Goal: Task Accomplishment & Management: Manage account settings

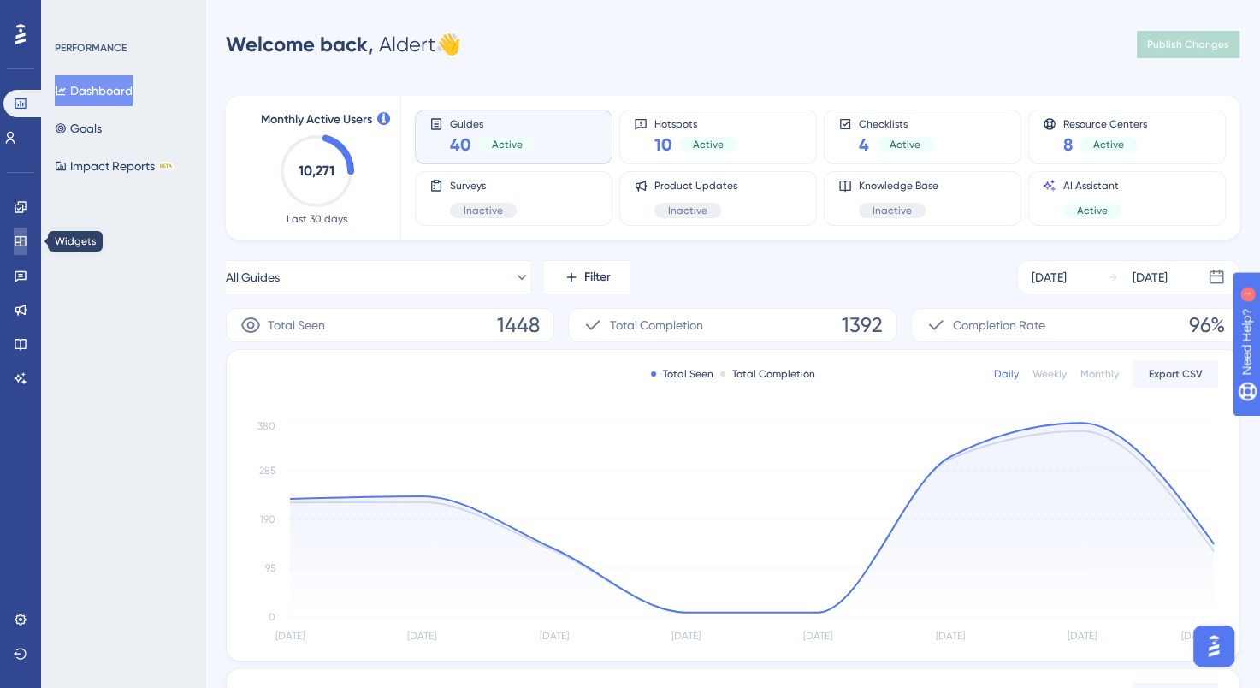
click at [27, 240] on link at bounding box center [21, 241] width 14 height 27
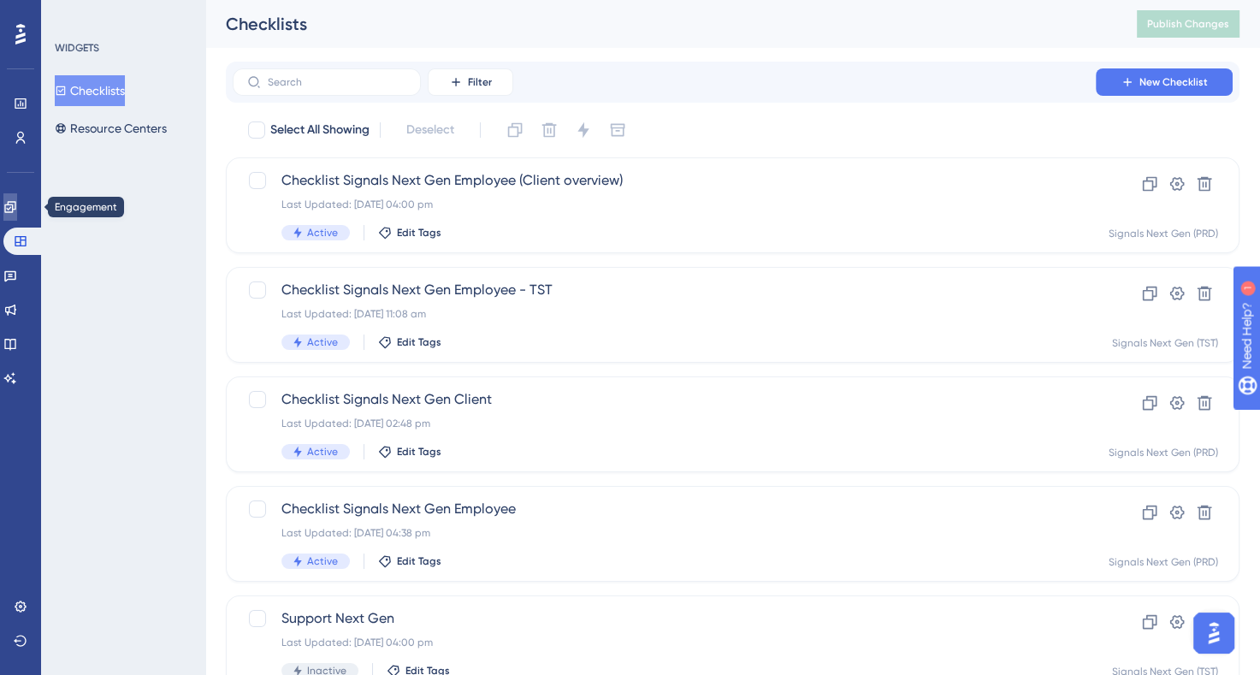
click at [17, 206] on icon at bounding box center [10, 207] width 14 height 14
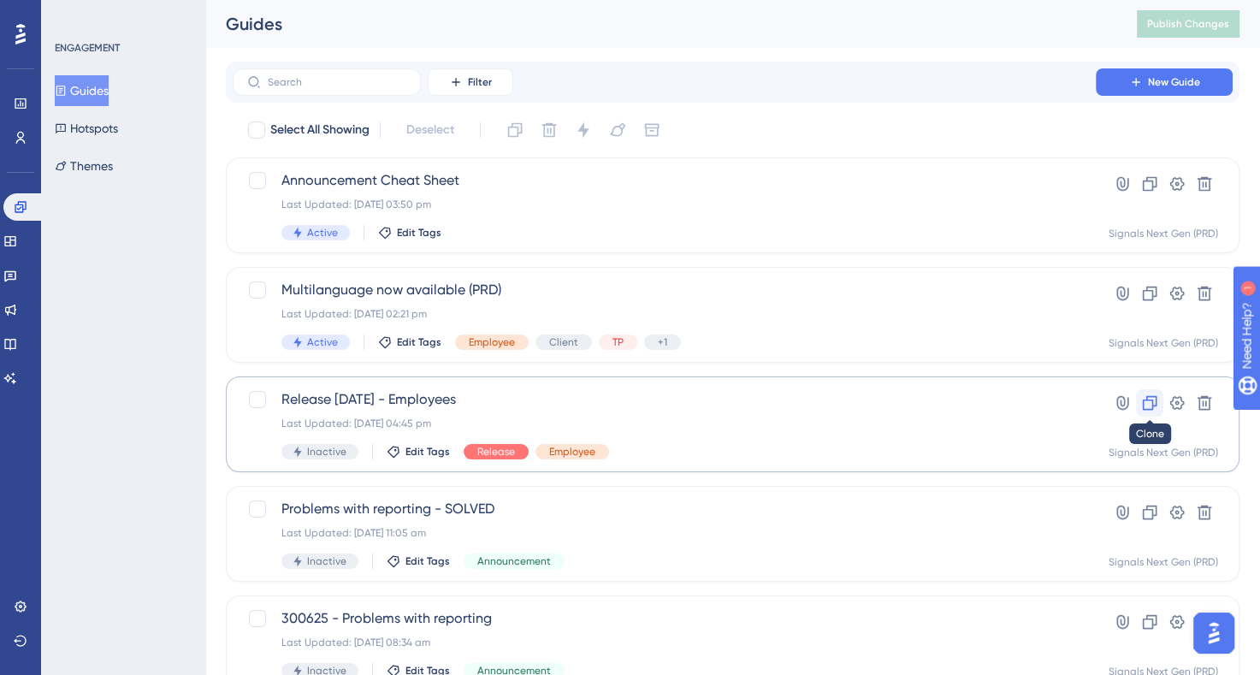
click at [1144, 411] on icon at bounding box center [1149, 402] width 17 height 17
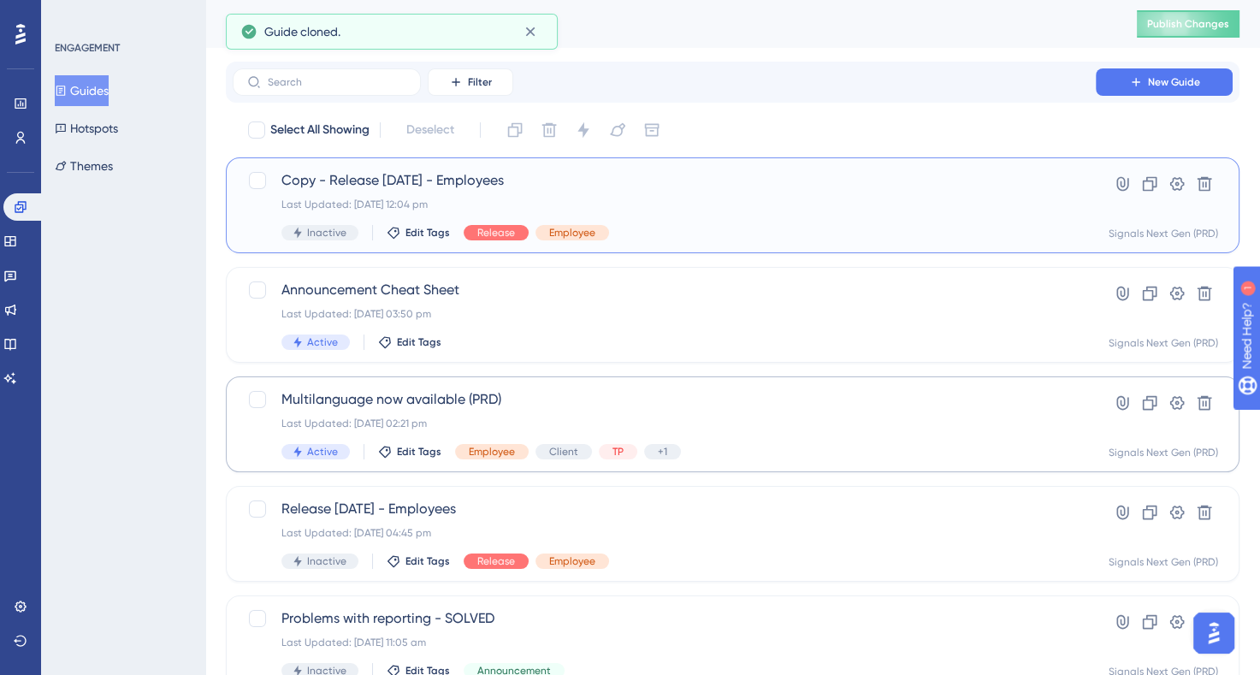
click at [618, 182] on span "Copy - Release [DATE] - Employees" at bounding box center [664, 180] width 766 height 21
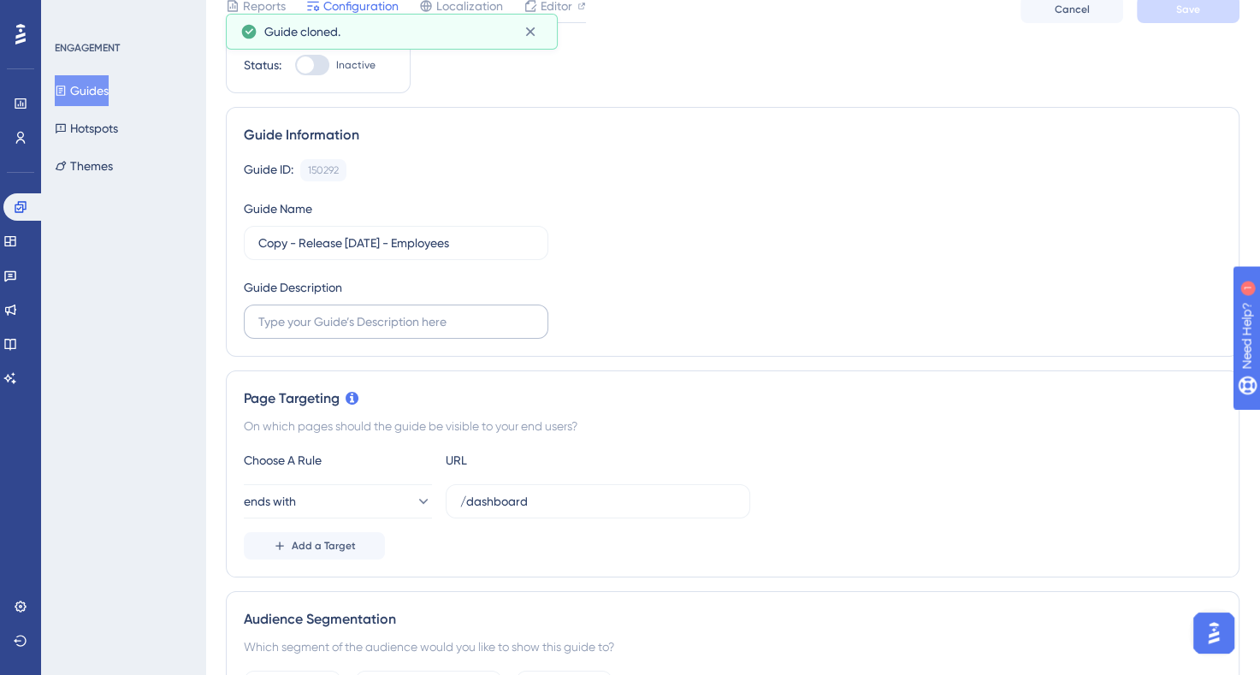
scroll to position [86, 0]
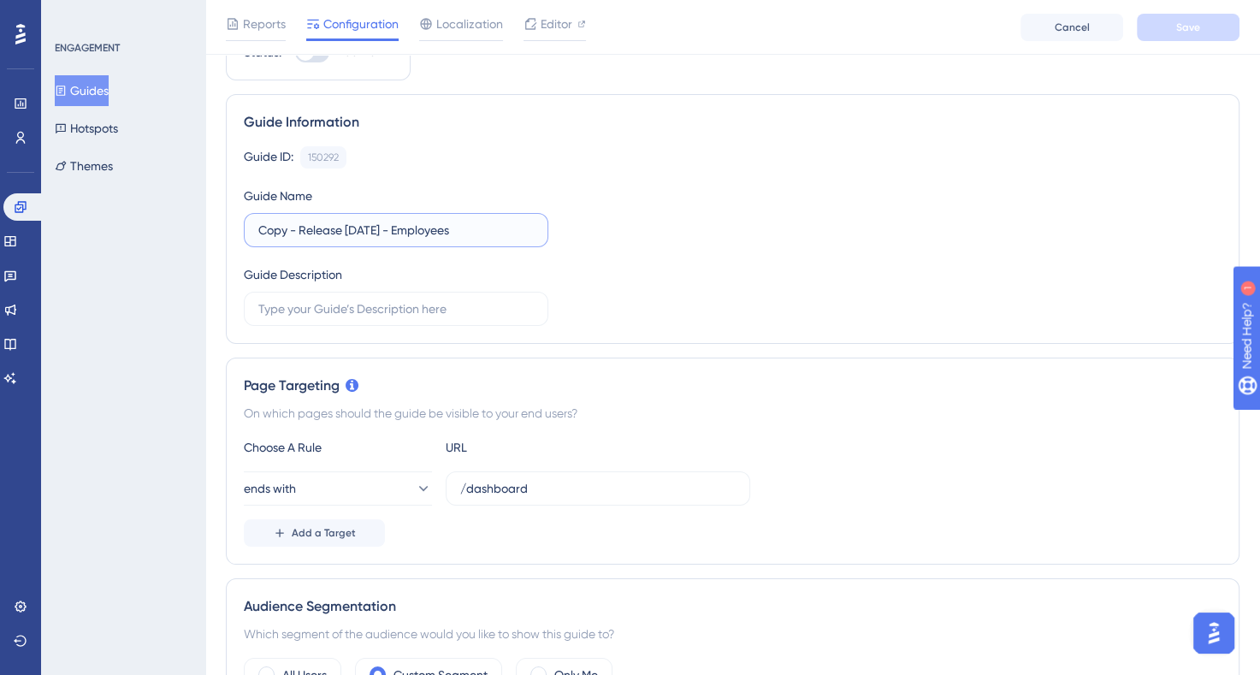
drag, startPoint x: 304, startPoint y: 229, endPoint x: 226, endPoint y: 229, distance: 77.9
click at [226, 229] on div "Guide Information Guide ID: 150292 Copy Guide Name Copy - Release [DATE] - Empl…" at bounding box center [733, 219] width 1014 height 250
type input "Release [DATE] - Employees"
click at [716, 246] on div "Guide ID: 150292 Copy Guide Name Release [DATE] - Employees Guide Description" at bounding box center [733, 236] width 978 height 180
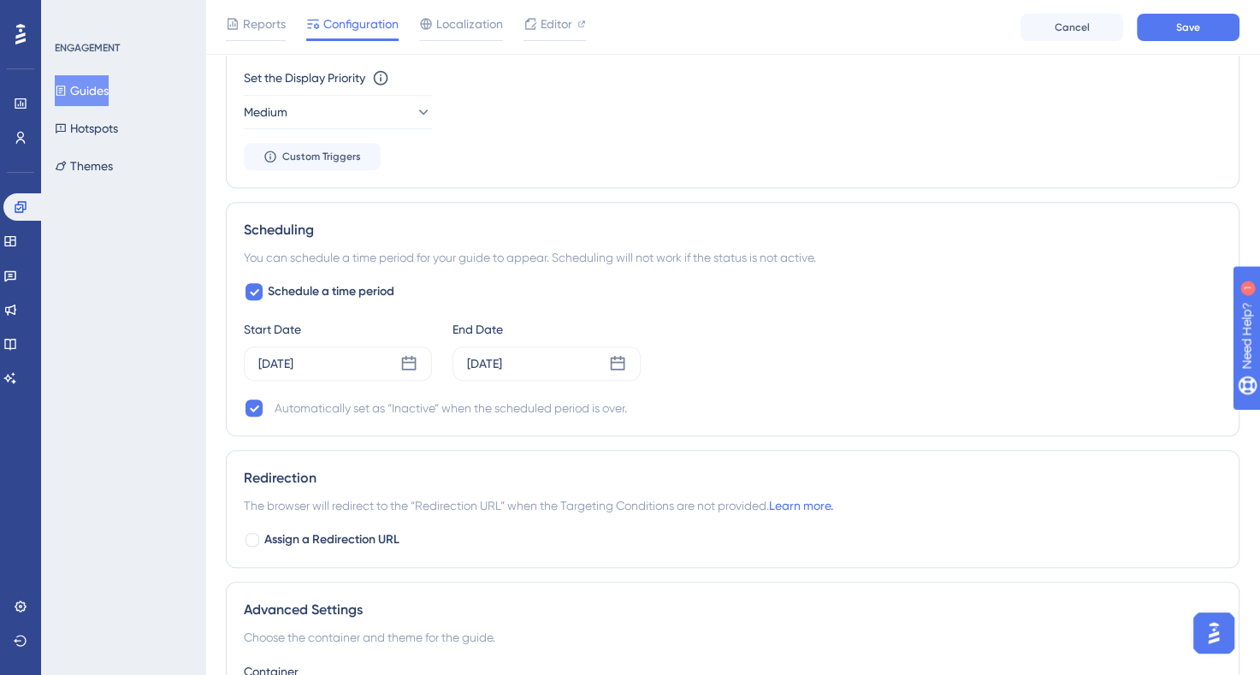
scroll to position [1112, 0]
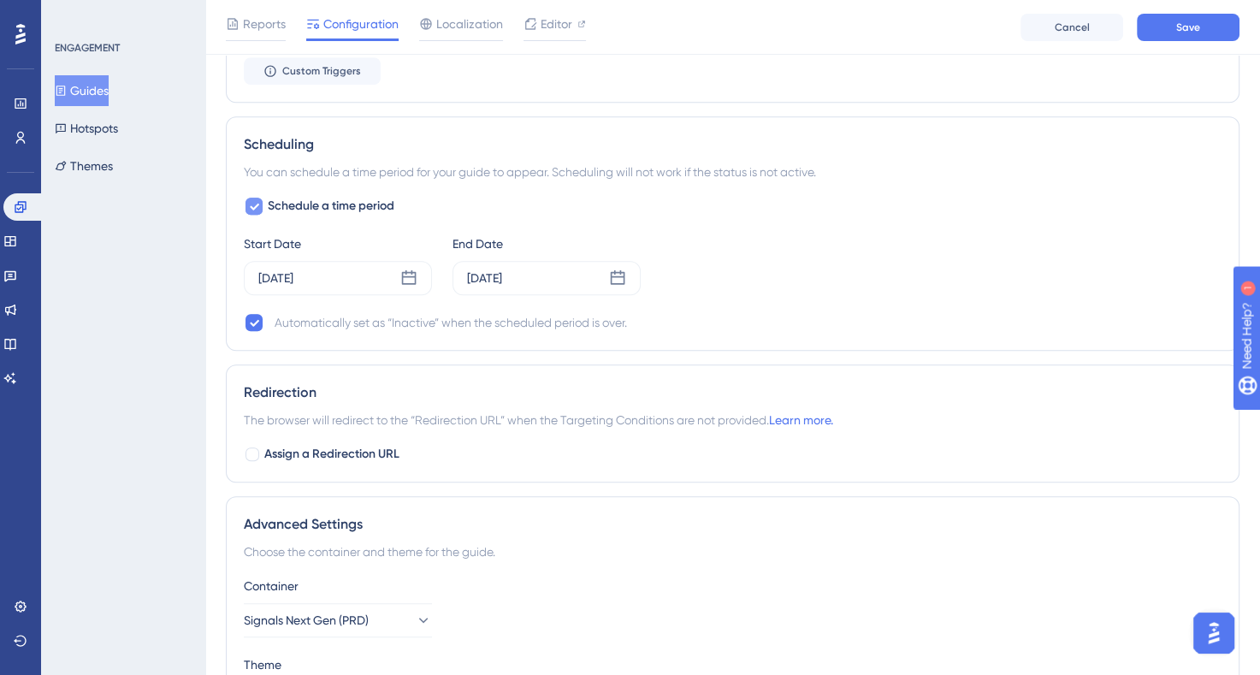
click at [364, 198] on span "Schedule a time period" at bounding box center [331, 206] width 127 height 21
checkbox input "false"
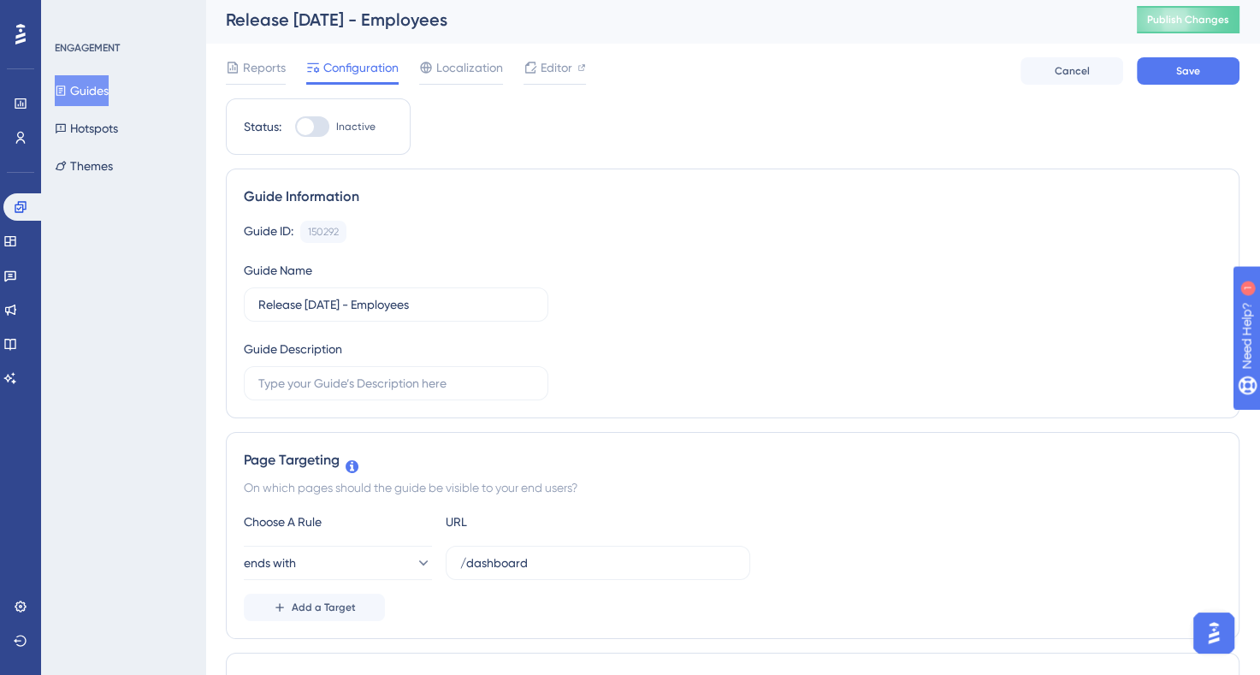
scroll to position [0, 0]
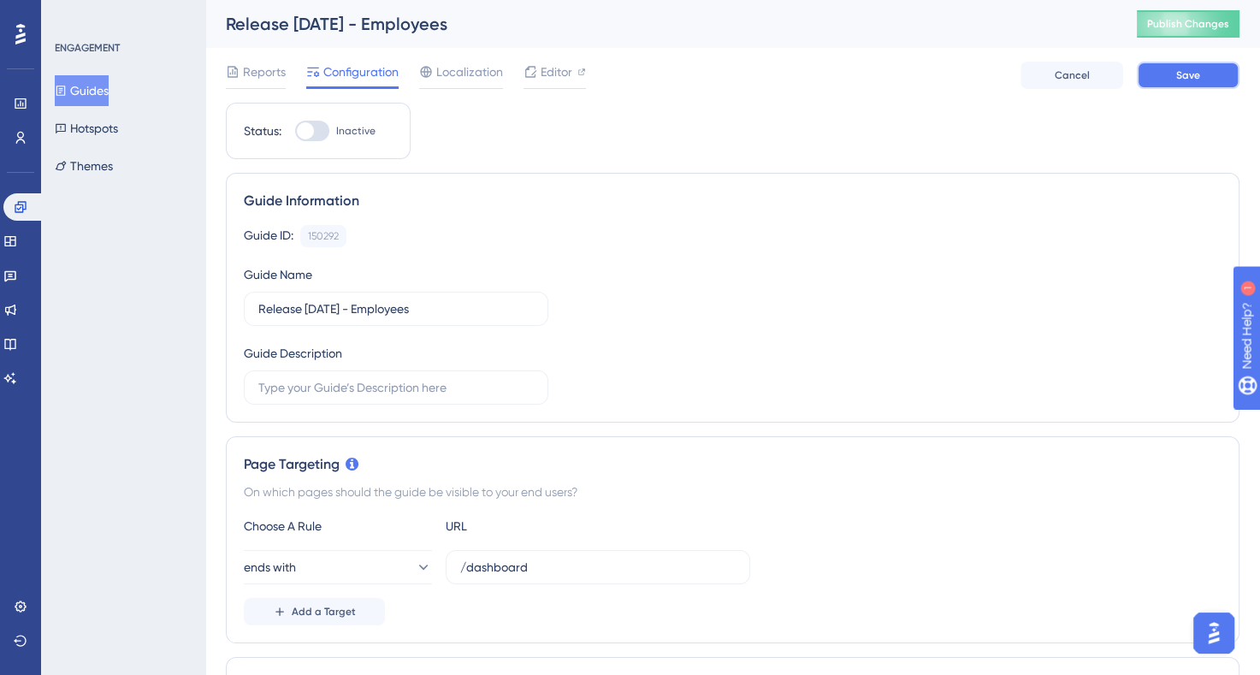
click at [1217, 86] on button "Save" at bounding box center [1188, 75] width 103 height 27
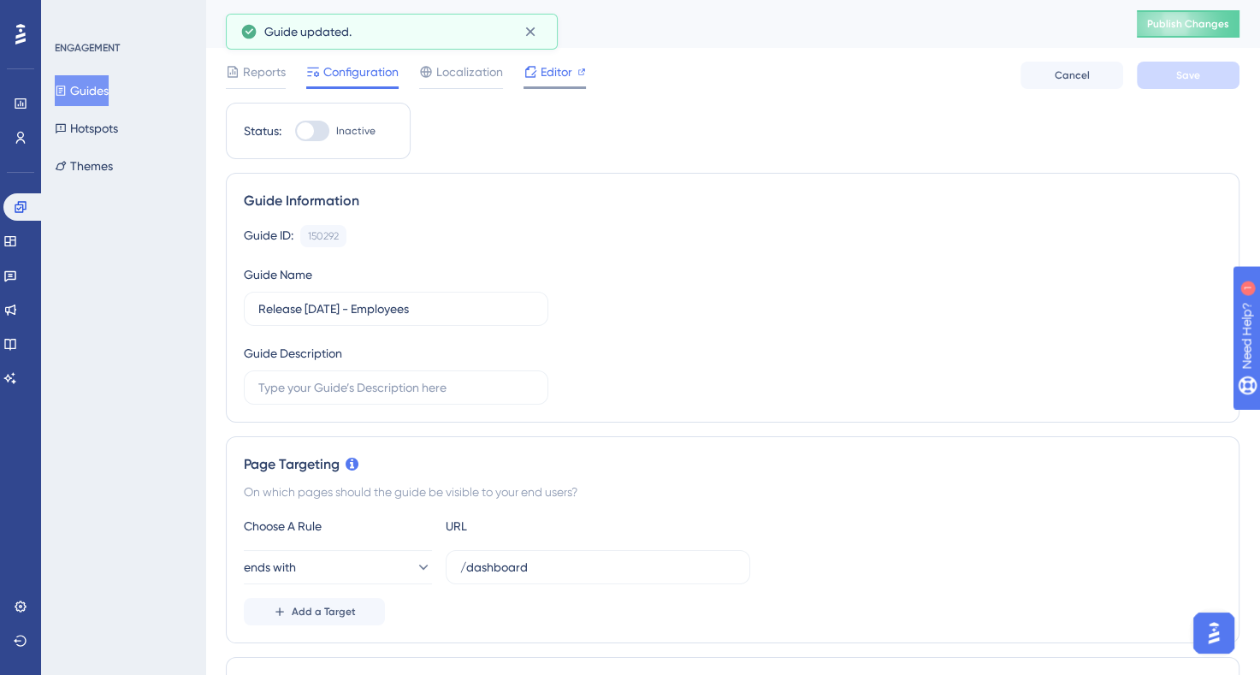
click at [556, 74] on span "Editor" at bounding box center [557, 72] width 32 height 21
